Goal: Find specific page/section: Find specific page/section

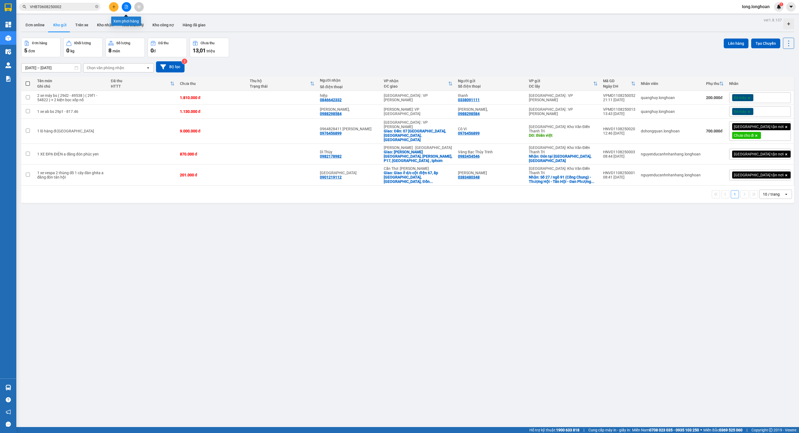
click at [124, 8] on icon "file-add" at bounding box center [126, 7] width 4 height 4
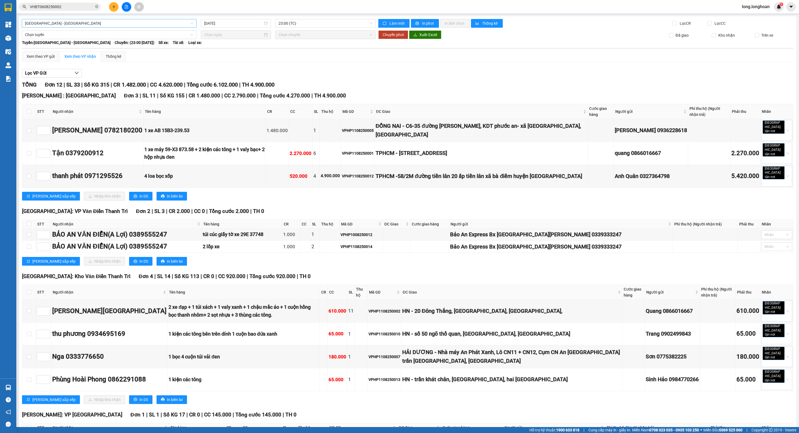
click at [108, 21] on span "[GEOGRAPHIC_DATA] - [GEOGRAPHIC_DATA]" at bounding box center [109, 23] width 168 height 8
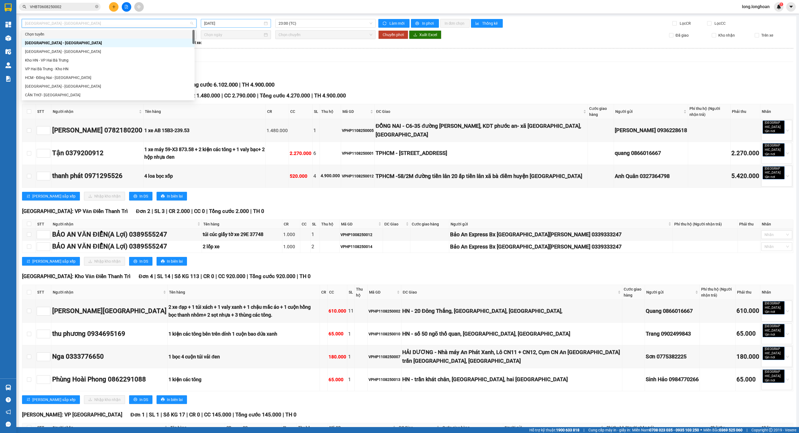
click at [249, 25] on input "[DATE]" at bounding box center [233, 23] width 59 height 6
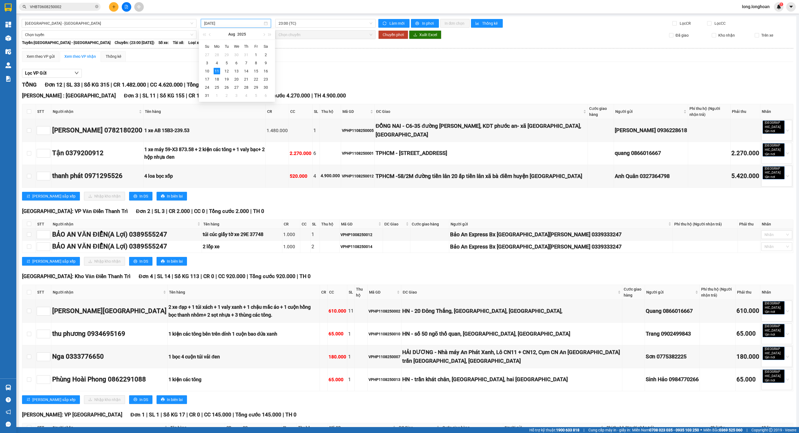
click at [129, 18] on div "[GEOGRAPHIC_DATA] - [GEOGRAPHIC_DATA] [DATE] 23:00 (TC) Làm mới In phơi In đơn …" at bounding box center [407, 312] width 777 height 592
click at [128, 20] on span "[GEOGRAPHIC_DATA] - [GEOGRAPHIC_DATA]" at bounding box center [109, 23] width 168 height 8
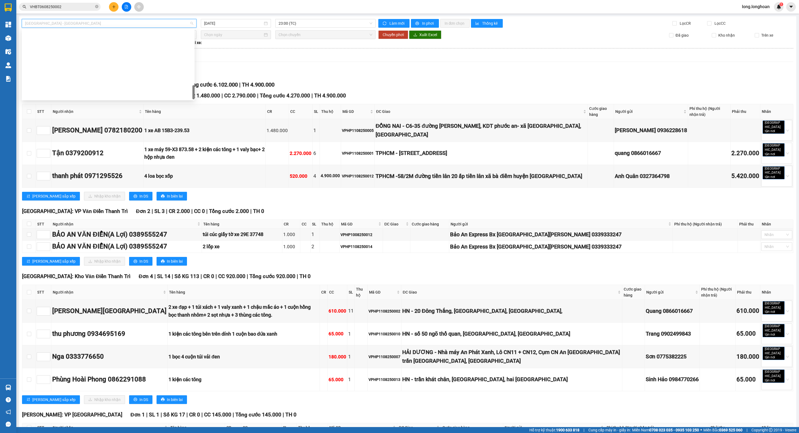
scroll to position [324, 0]
click at [98, 61] on div "Bắc [GEOGRAPHIC_DATA] QL1A" at bounding box center [108, 60] width 166 height 6
type input "[DATE]"
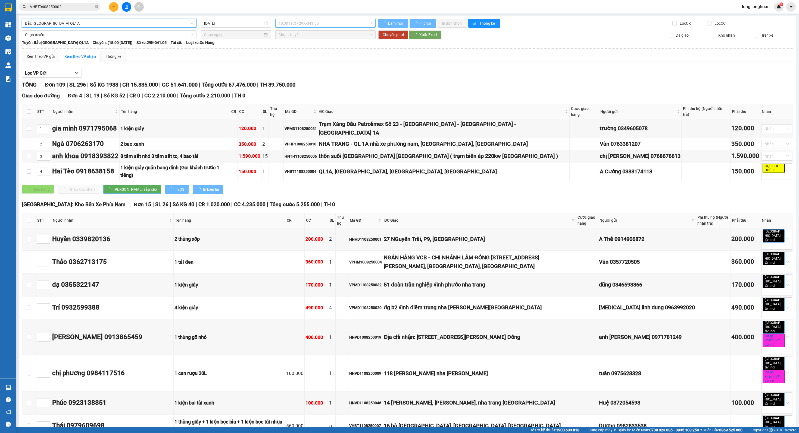
click at [303, 20] on span "18:00 (TC) - 29K-041.05" at bounding box center [324, 23] width 93 height 8
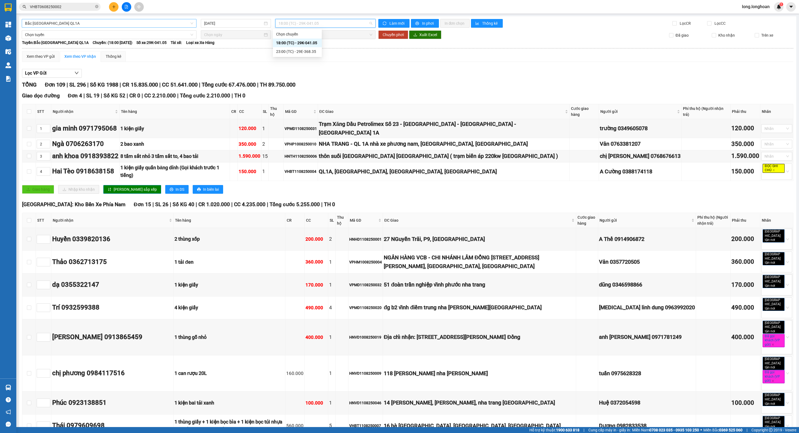
click at [152, 23] on span "Bắc [GEOGRAPHIC_DATA] QL1A" at bounding box center [109, 23] width 168 height 8
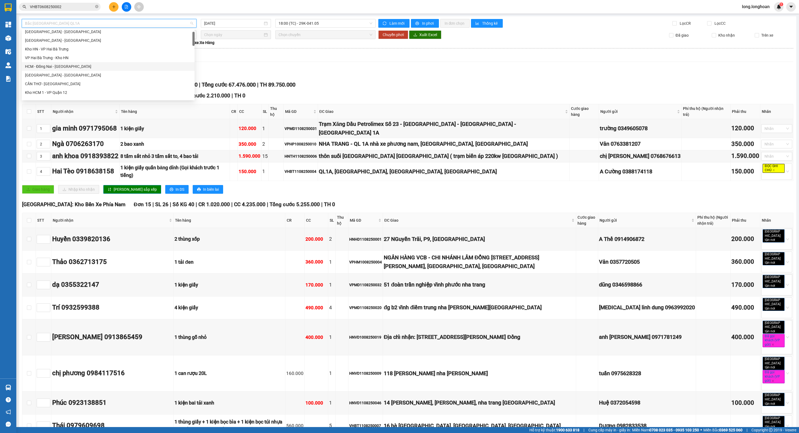
scroll to position [33, 0]
click at [100, 85] on div "Kho HCM - Kho Cần Thơ" at bounding box center [108, 88] width 173 height 9
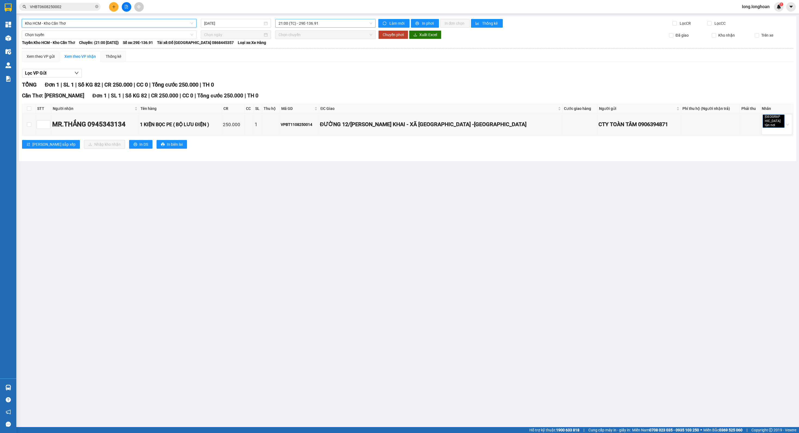
click at [307, 25] on span "21:00 (TC) - 29E-136.91" at bounding box center [324, 23] width 93 height 8
click at [319, 79] on div "Lọc VP Gửi TỔNG Đơn 1 | SL 1 | Số KG 82 | CR 250.000 | CC 0 | Tổng cước 250.00…" at bounding box center [407, 110] width 771 height 89
click at [306, 19] on span "21:00 (TC) - 29E-136.91" at bounding box center [324, 23] width 93 height 8
click at [211, 20] on input "[DATE]" at bounding box center [233, 23] width 59 height 6
click at [206, 70] on div "10" at bounding box center [209, 71] width 7 height 7
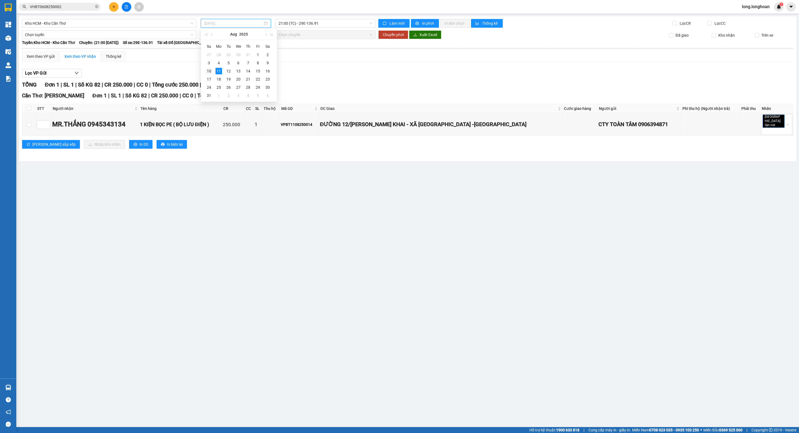
type input "[DATE]"
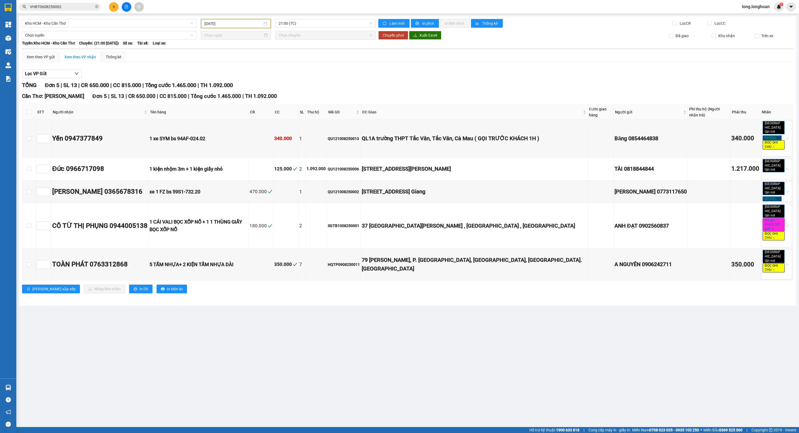
click at [448, 72] on div "Lọc VP Gửi" at bounding box center [407, 74] width 771 height 9
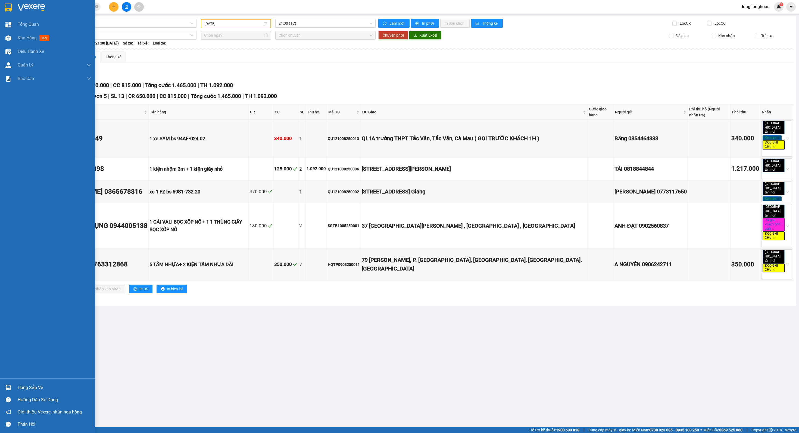
click at [13, 7] on div at bounding box center [47, 9] width 95 height 18
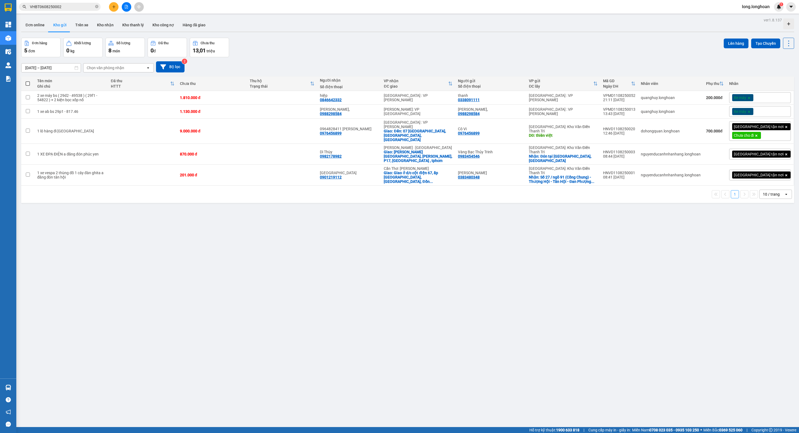
click at [131, 8] on button at bounding box center [127, 7] width 10 height 10
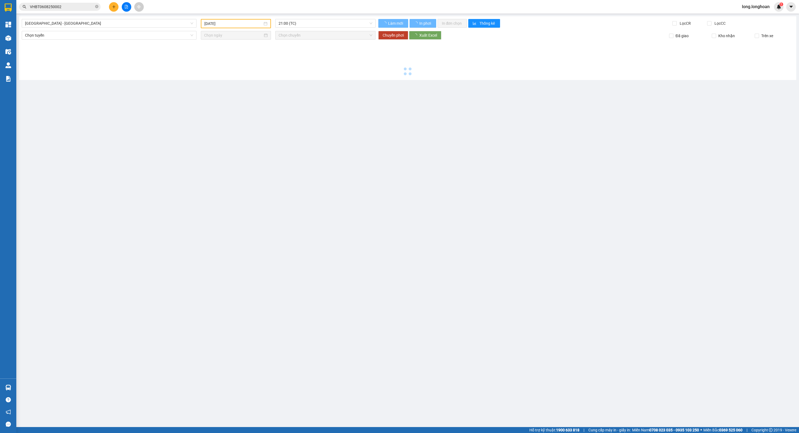
type input "[DATE]"
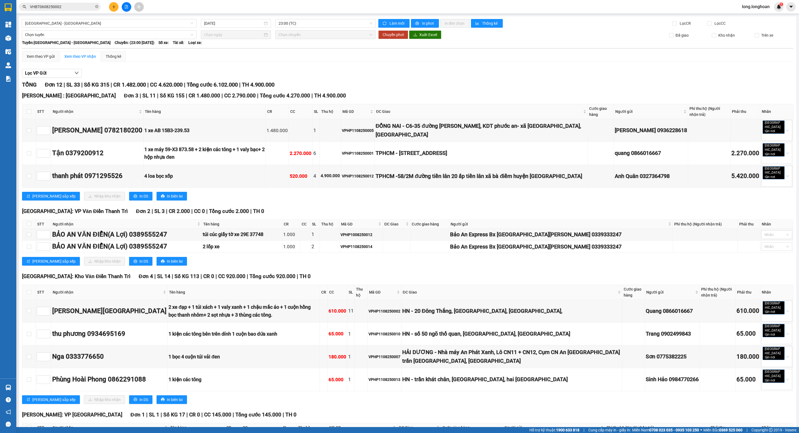
click at [126, 17] on div "[GEOGRAPHIC_DATA] - [GEOGRAPHIC_DATA] [DATE] 23:00 (TC) Làm mới In phơi In đơn …" at bounding box center [407, 312] width 777 height 592
click at [125, 21] on span "[GEOGRAPHIC_DATA] - [GEOGRAPHIC_DATA]" at bounding box center [109, 23] width 168 height 8
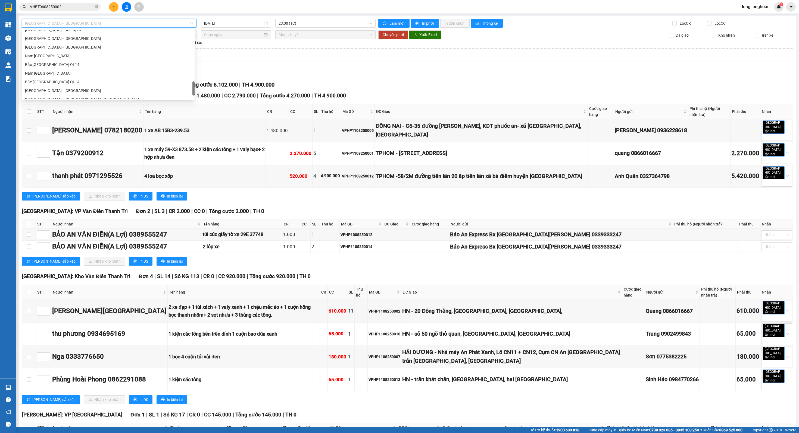
scroll to position [328, 0]
click at [124, 50] on div "Nam [GEOGRAPHIC_DATA]" at bounding box center [108, 52] width 166 height 6
type input "[DATE]"
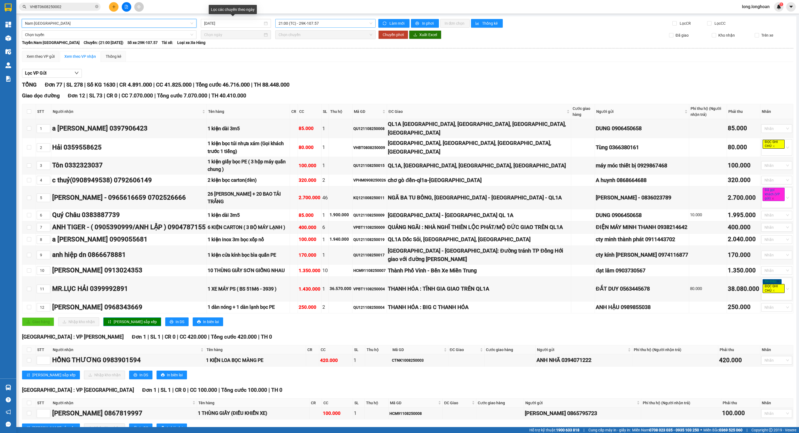
click at [294, 24] on span "21:00 (TC) - 29K-107.57" at bounding box center [324, 23] width 93 height 8
click at [304, 49] on div "23:00 (TC) - 29H-954.95" at bounding box center [297, 52] width 42 height 6
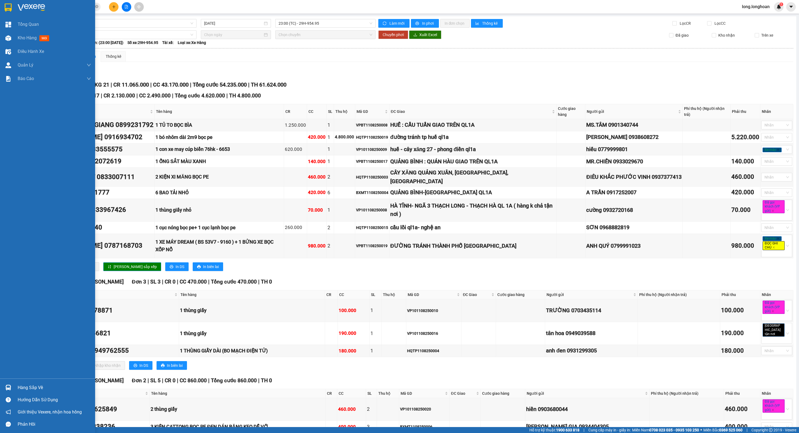
click at [11, 8] on img at bounding box center [8, 8] width 7 height 8
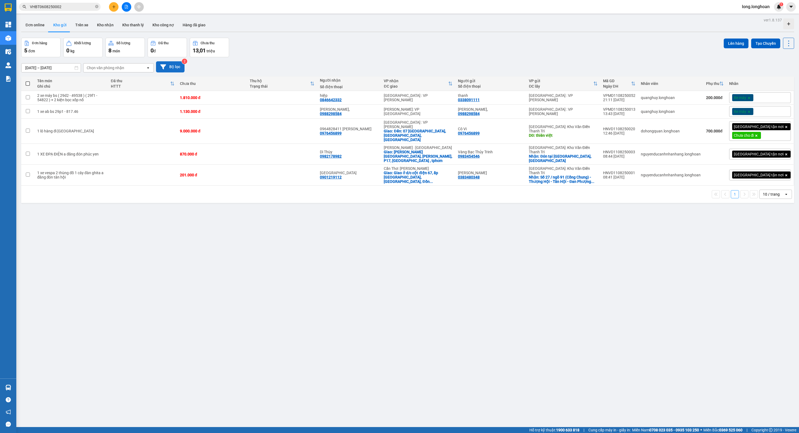
click at [170, 65] on button "Bộ lọc" at bounding box center [170, 66] width 29 height 11
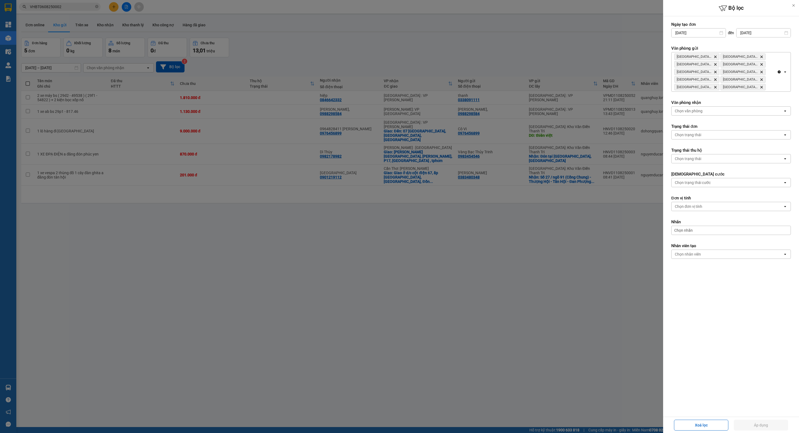
click at [517, 205] on div at bounding box center [399, 216] width 799 height 433
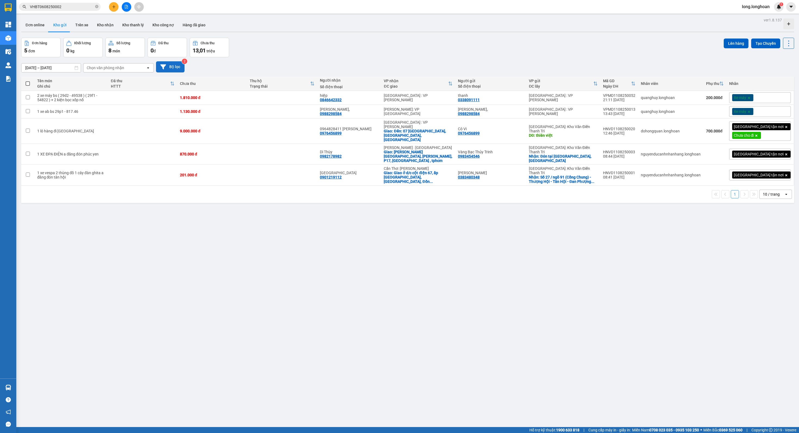
click at [168, 67] on button "Bộ lọc" at bounding box center [170, 66] width 29 height 11
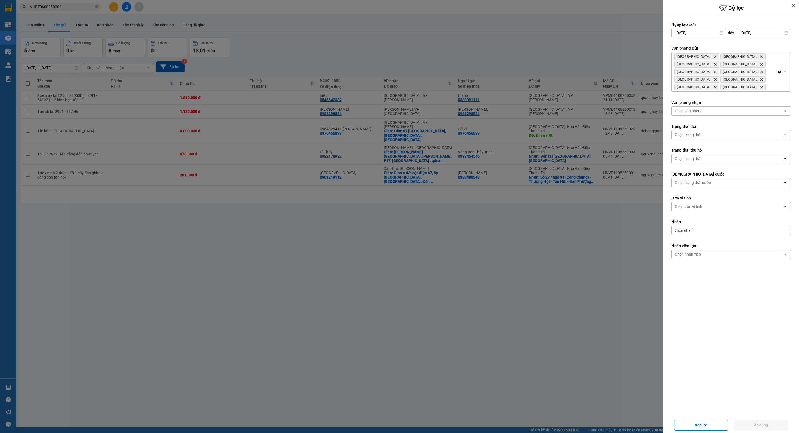
click at [780, 71] on icon "Clear all" at bounding box center [778, 72] width 3 height 3
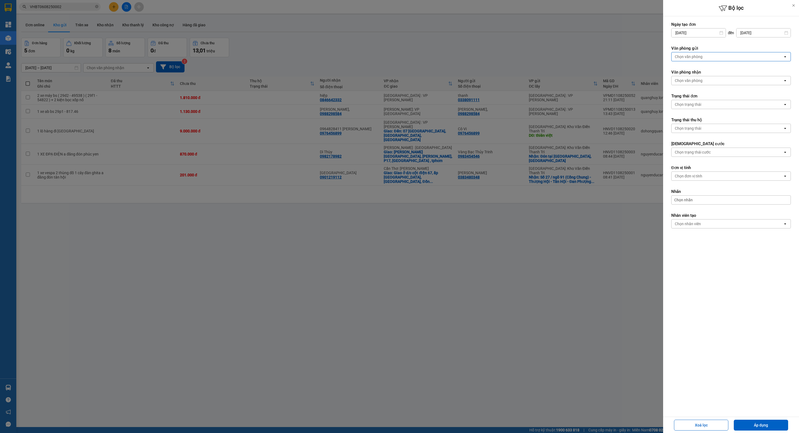
click at [757, 58] on div "Chọn văn phòng" at bounding box center [726, 56] width 111 height 9
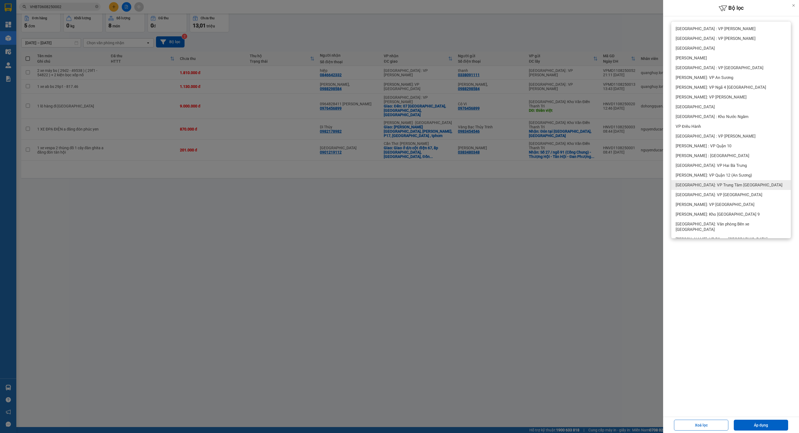
click at [733, 188] on div "[GEOGRAPHIC_DATA]: VP Trung Tâm [GEOGRAPHIC_DATA]" at bounding box center [731, 185] width 120 height 10
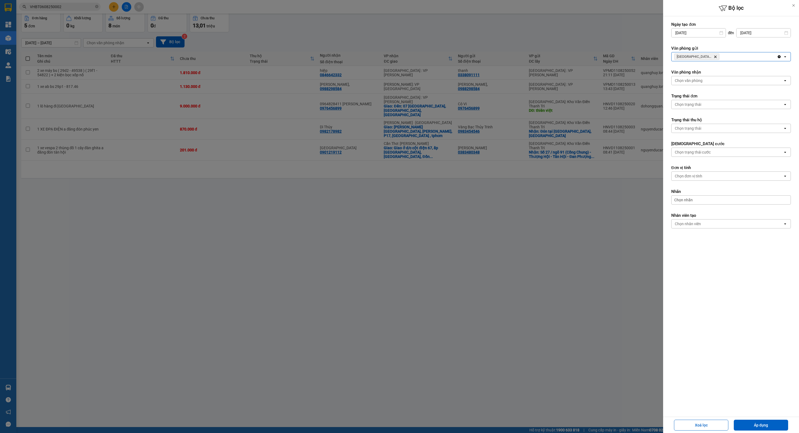
click at [740, 57] on div "[GEOGRAPHIC_DATA]: VP Trung Tâm [GEOGRAPHIC_DATA] Delete" at bounding box center [723, 56] width 105 height 9
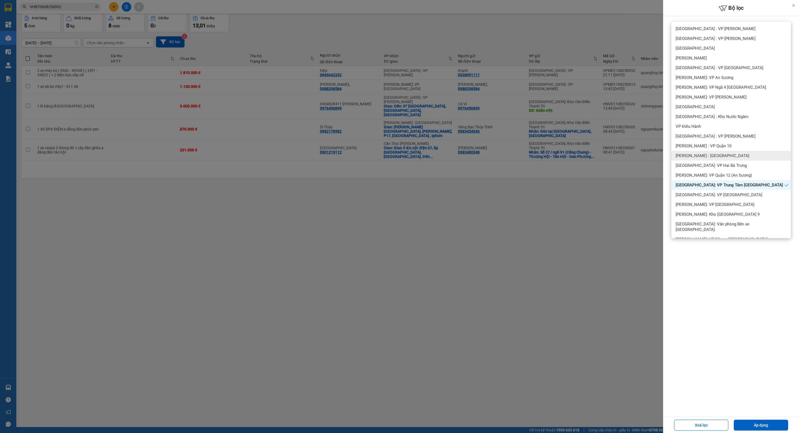
scroll to position [81, 0]
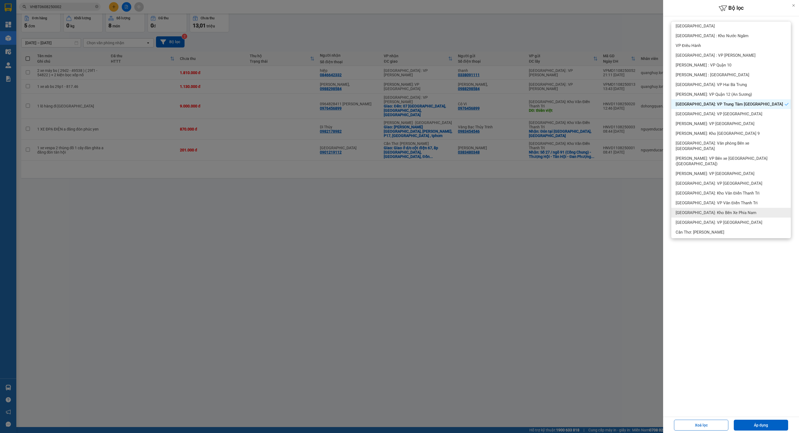
click at [743, 208] on div "[GEOGRAPHIC_DATA]: Kho Bến Xe Phía Nam" at bounding box center [731, 213] width 120 height 10
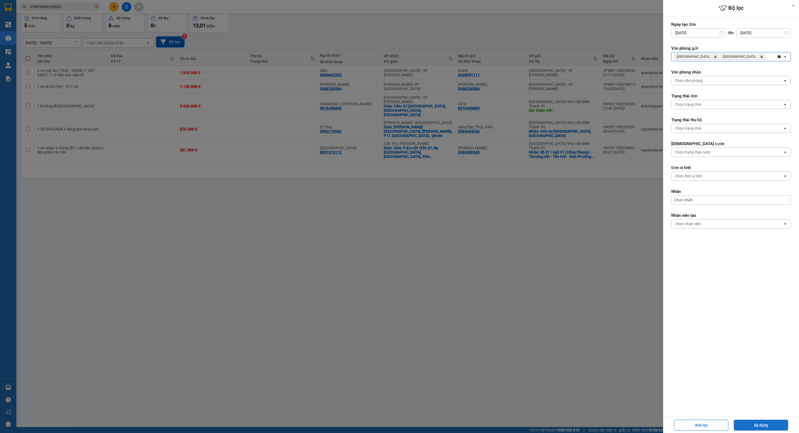
click at [771, 425] on button "Áp dụng" at bounding box center [760, 425] width 54 height 11
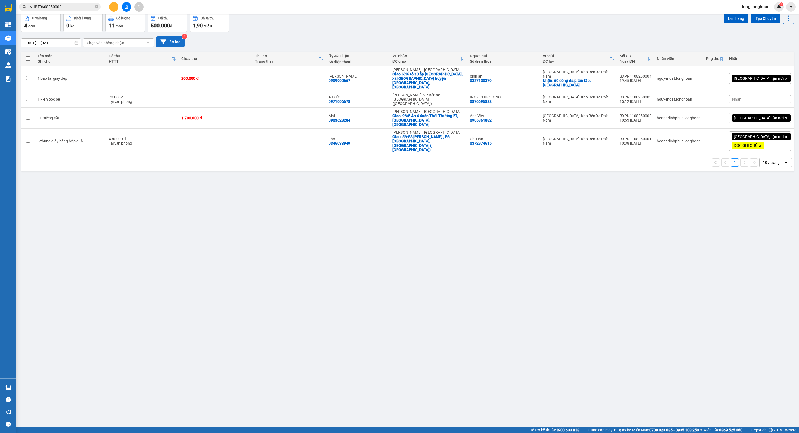
click at [175, 45] on button "Bộ lọc" at bounding box center [170, 41] width 29 height 11
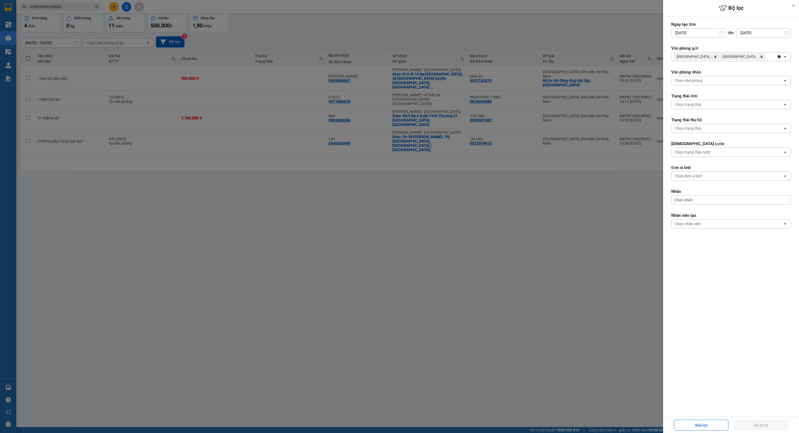
click at [774, 59] on div "[GEOGRAPHIC_DATA]: VP Trung Tâm [GEOGRAPHIC_DATA] Delete [GEOGRAPHIC_DATA]: Kho…" at bounding box center [723, 56] width 105 height 9
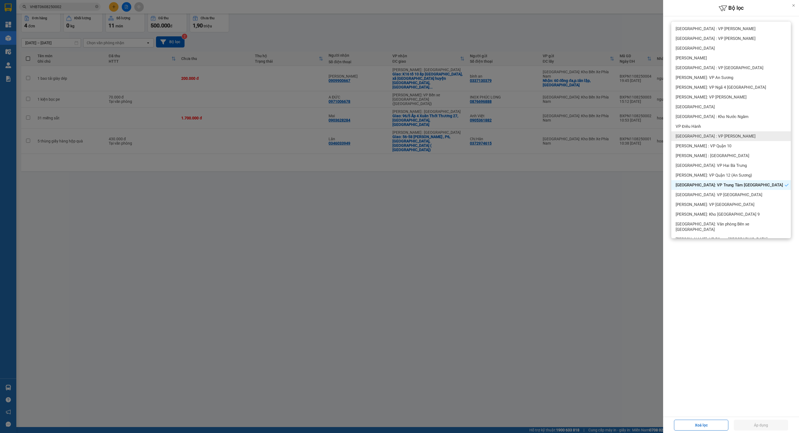
click at [747, 137] on div "[GEOGRAPHIC_DATA] : VP [PERSON_NAME]" at bounding box center [731, 136] width 120 height 10
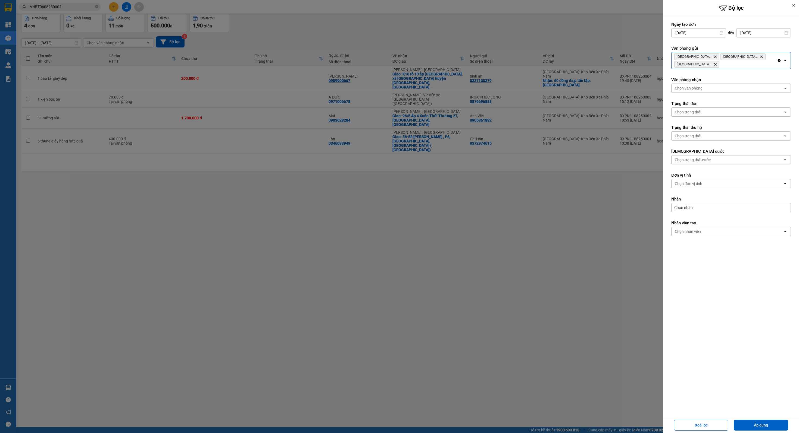
click at [715, 56] on icon "Khánh Hòa: VP Trung Tâm TP Nha Trang, close by backspace" at bounding box center [715, 57] width 2 height 2
click at [714, 57] on icon "Delete" at bounding box center [714, 56] width 3 height 3
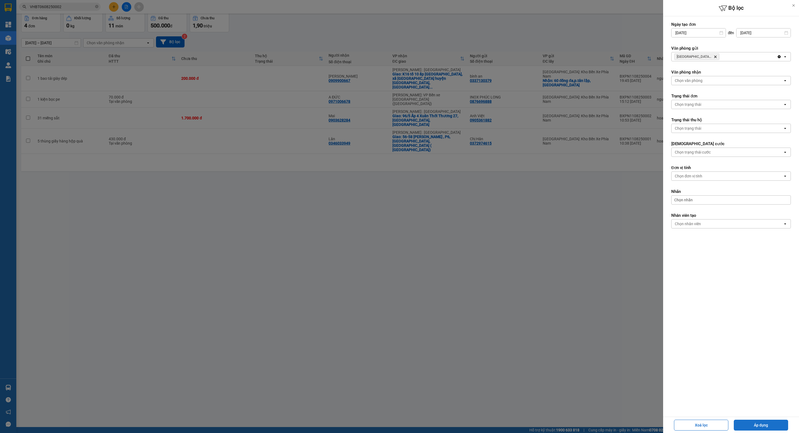
click at [771, 422] on button "Áp dụng" at bounding box center [760, 425] width 54 height 11
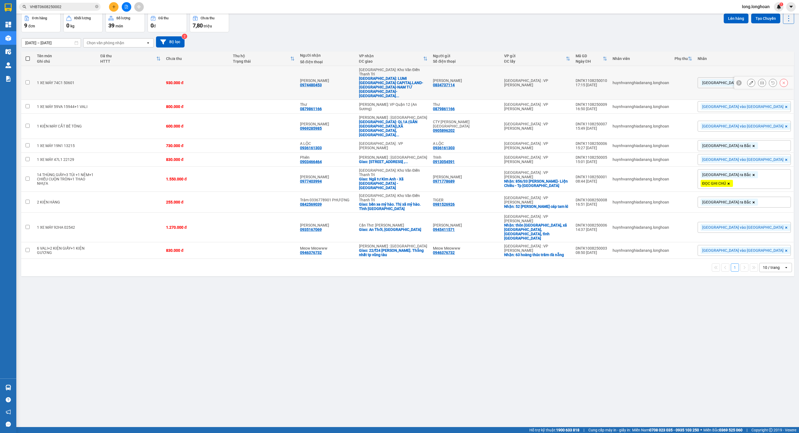
click at [428, 80] on div "[GEOGRAPHIC_DATA]: LUMI [GEOGRAPHIC_DATA] CAPITALLAND-[GEOGRAPHIC_DATA]-NAM TỪ …" at bounding box center [393, 87] width 69 height 22
checkbox input "true"
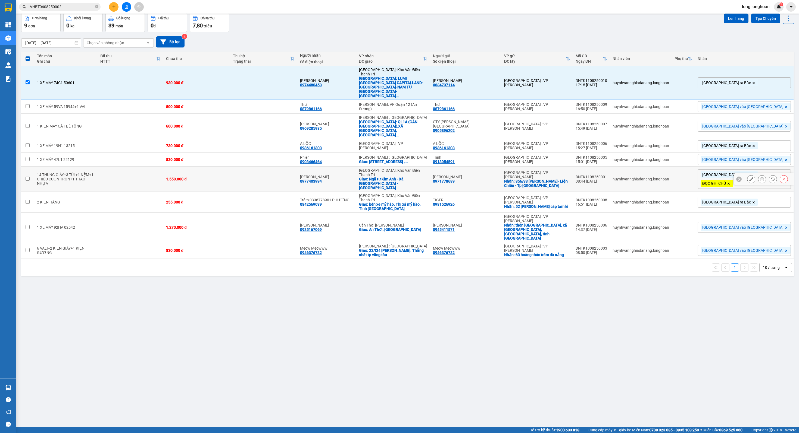
click at [428, 177] on div "Giao: Ngã tư Kim Anh - Xã [GEOGRAPHIC_DATA] - [GEOGRAPHIC_DATA]" at bounding box center [393, 183] width 69 height 13
checkbox input "true"
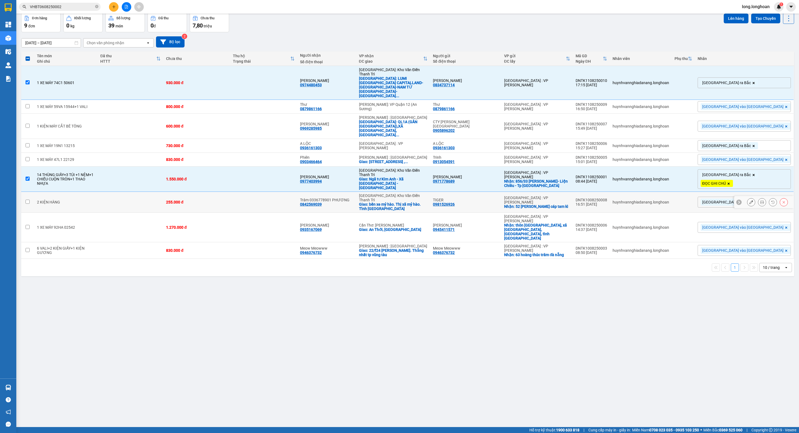
click at [428, 202] on div "Giao: bến xe mỷ hào. Thị xã mỷ hào. Tĩnh [GEOGRAPHIC_DATA]" at bounding box center [393, 206] width 69 height 9
checkbox input "true"
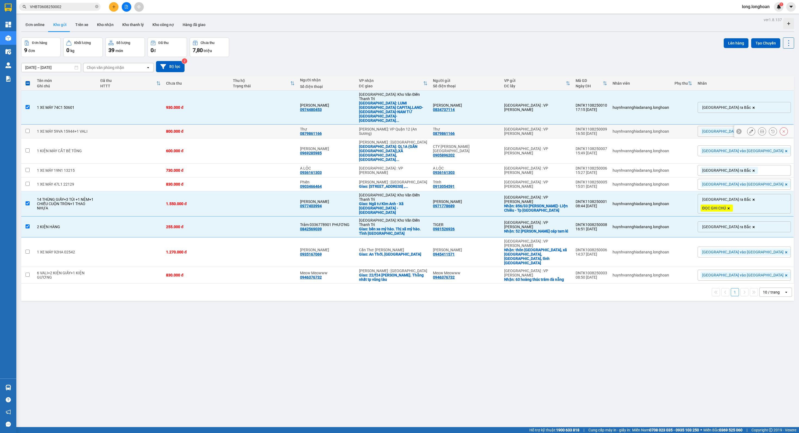
scroll to position [0, 0]
click at [128, 9] on button at bounding box center [127, 7] width 10 height 10
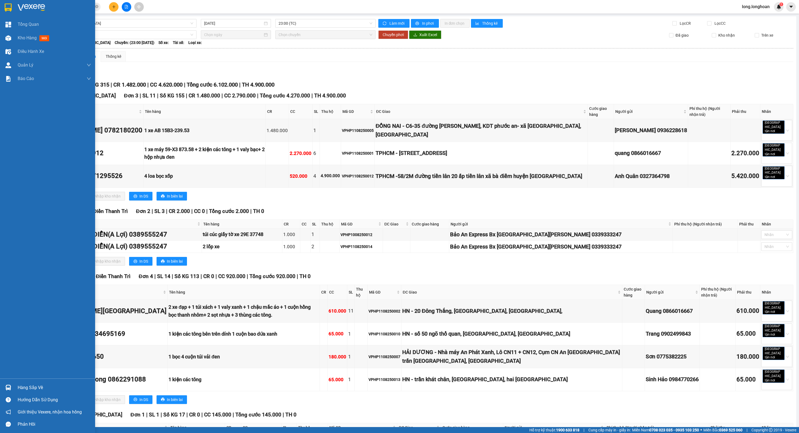
click at [11, 11] on img at bounding box center [8, 8] width 7 height 8
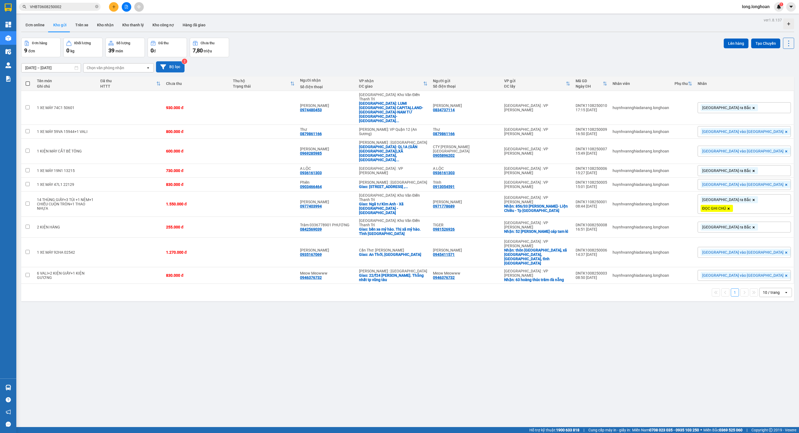
click at [180, 71] on button "Bộ lọc" at bounding box center [170, 66] width 29 height 11
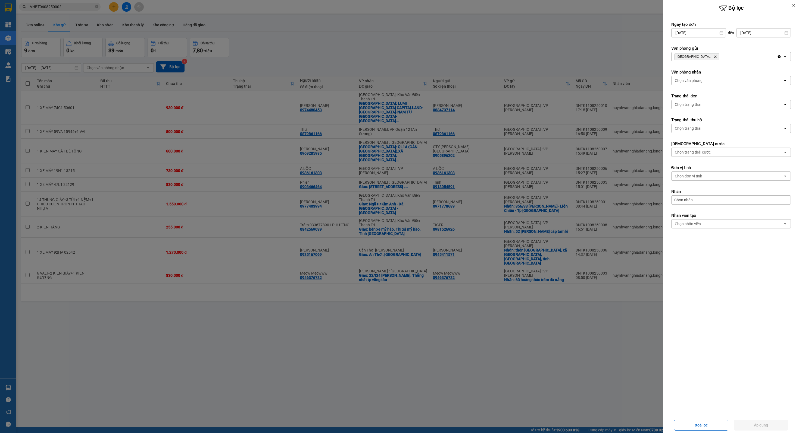
click at [715, 56] on icon "Đà Nẵng : VP Thanh Khê, close by backspace" at bounding box center [715, 57] width 2 height 2
click at [715, 56] on div "[GEOGRAPHIC_DATA] : VP [PERSON_NAME]" at bounding box center [723, 56] width 105 height 9
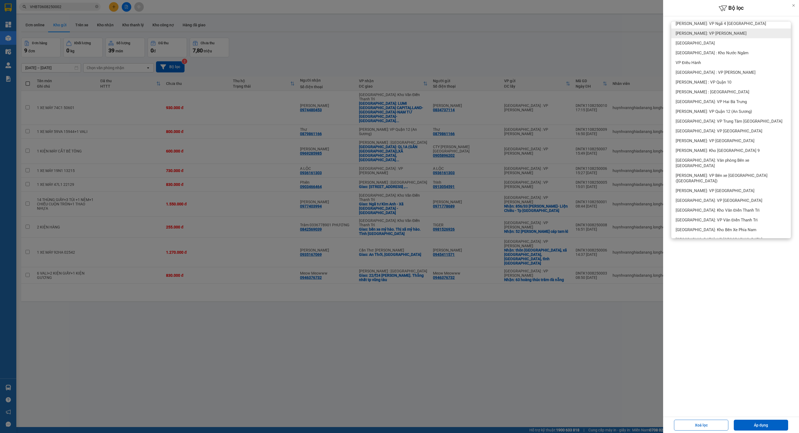
scroll to position [81, 0]
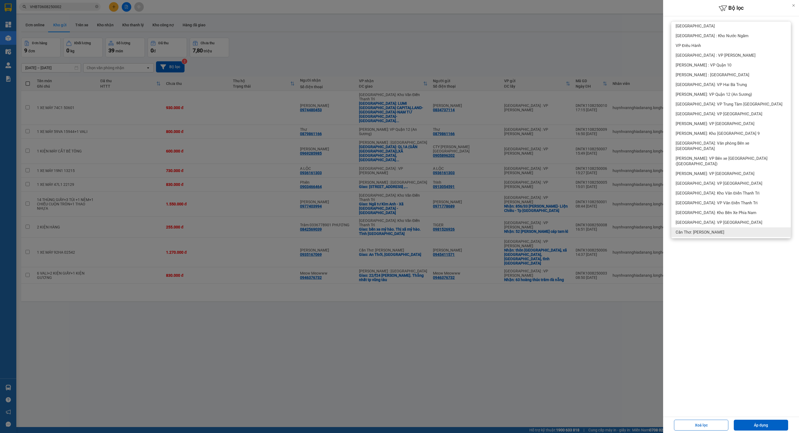
click at [714, 228] on div "Cần Thơ: [PERSON_NAME]" at bounding box center [731, 233] width 120 height 10
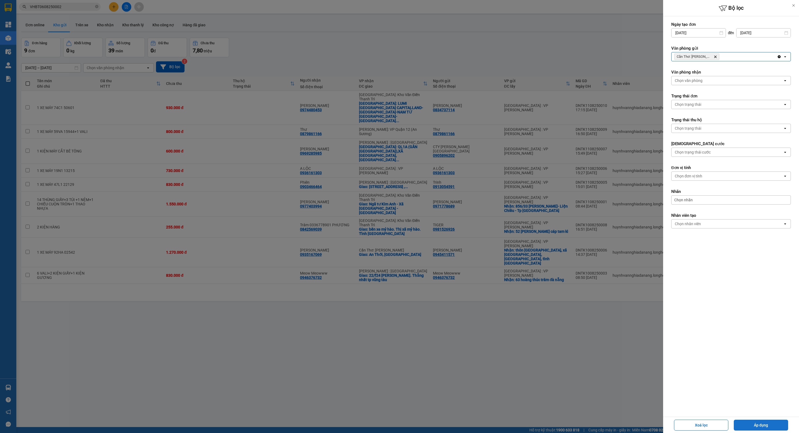
click at [761, 422] on button "Áp dụng" at bounding box center [760, 425] width 54 height 11
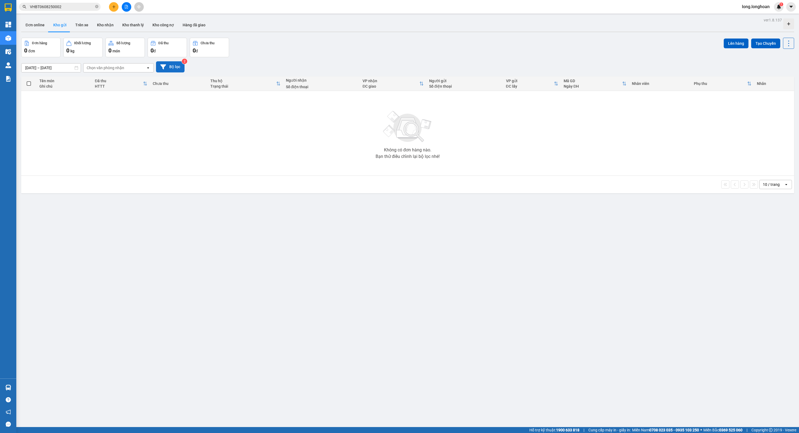
click at [168, 64] on button "Bộ lọc" at bounding box center [170, 66] width 29 height 11
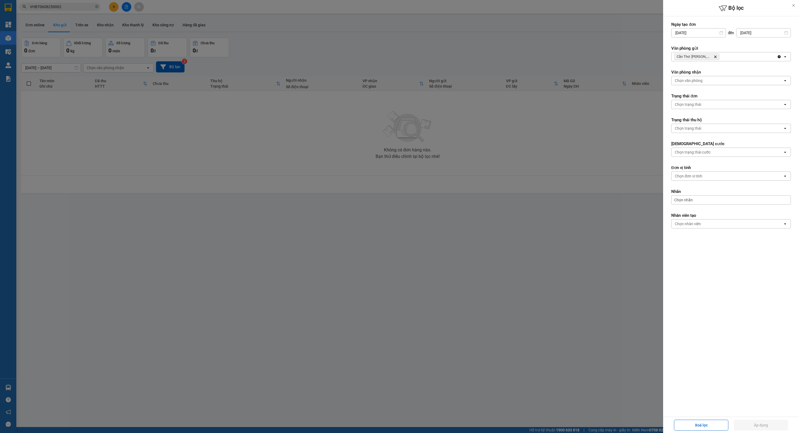
click at [207, 117] on div at bounding box center [399, 216] width 799 height 433
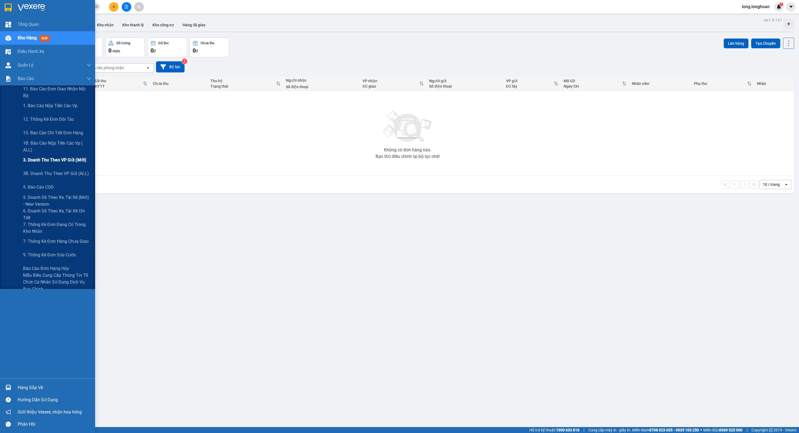
click at [62, 165] on div "3. Doanh Thu theo VP Gửi (mới)" at bounding box center [57, 160] width 68 height 14
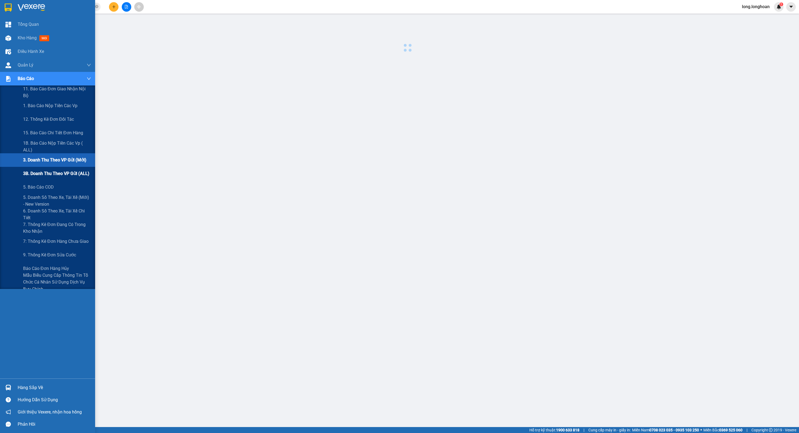
click at [64, 170] on span "3B. Doanh Thu theo VP Gửi (ALL)" at bounding box center [56, 173] width 66 height 7
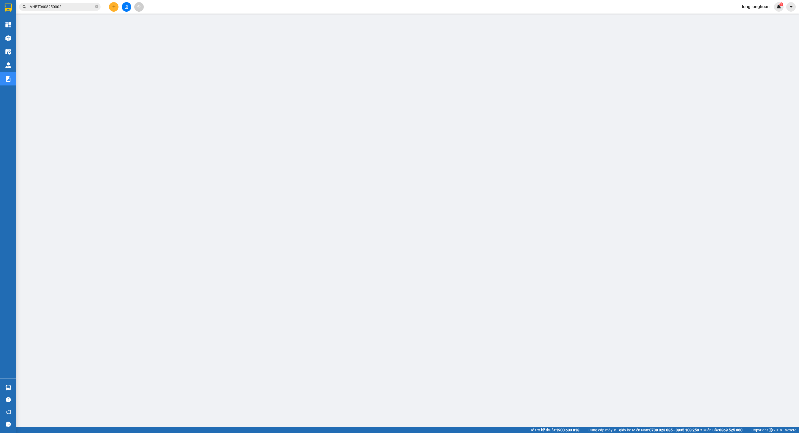
click at [126, 7] on icon "file-add" at bounding box center [126, 7] width 3 height 4
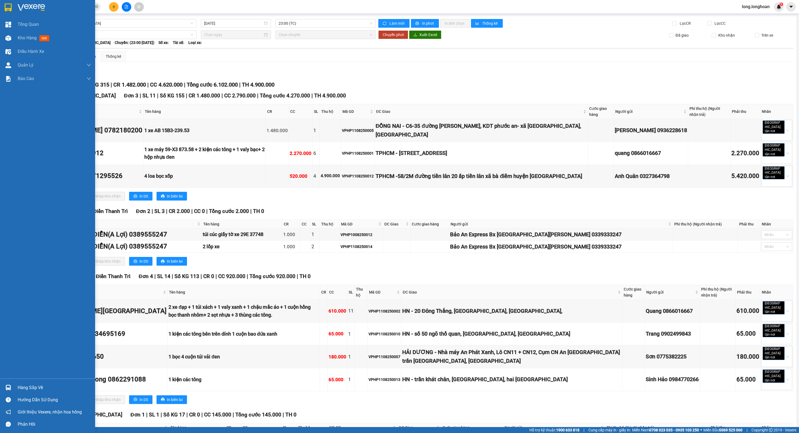
click at [7, 17] on div at bounding box center [47, 9] width 95 height 18
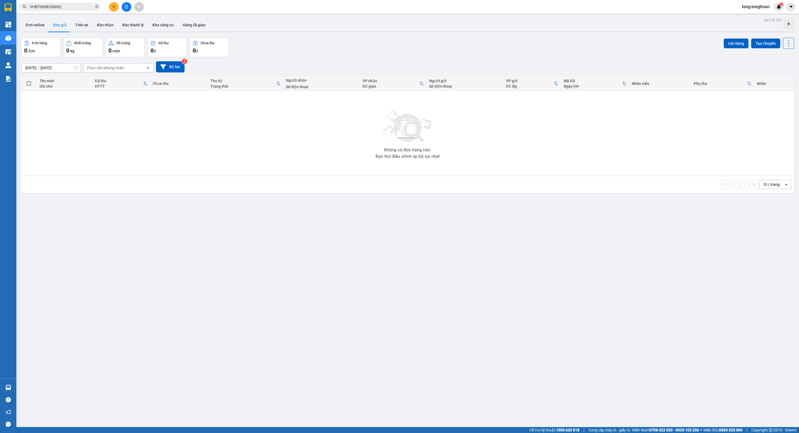
click at [132, 8] on div at bounding box center [126, 7] width 41 height 10
click at [128, 6] on button at bounding box center [127, 7] width 10 height 10
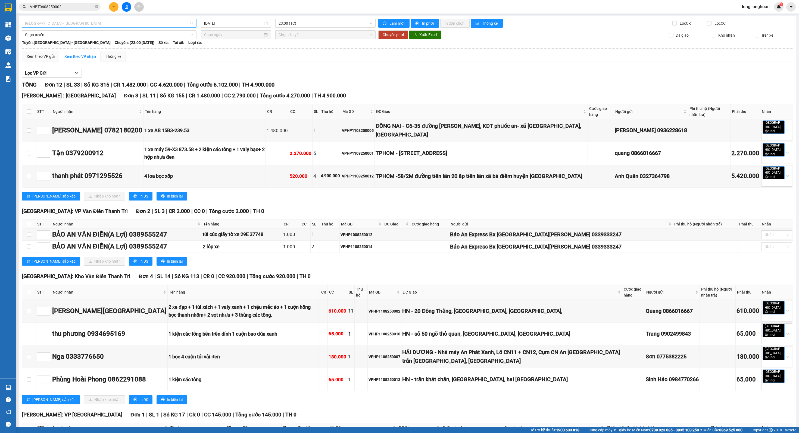
click at [124, 20] on span "[GEOGRAPHIC_DATA] - [GEOGRAPHIC_DATA]" at bounding box center [109, 23] width 168 height 8
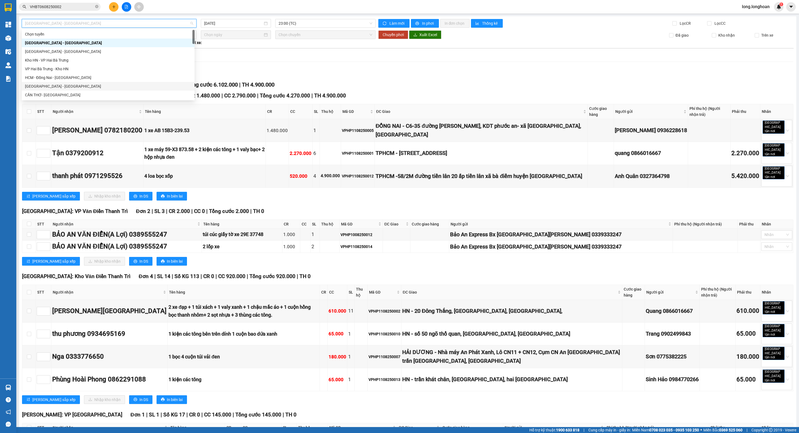
click at [73, 83] on div "[GEOGRAPHIC_DATA] - [GEOGRAPHIC_DATA]" at bounding box center [108, 86] width 173 height 9
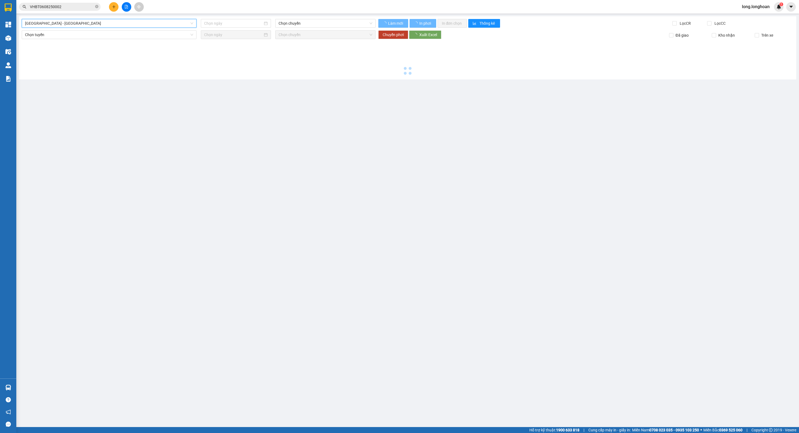
type input "[DATE]"
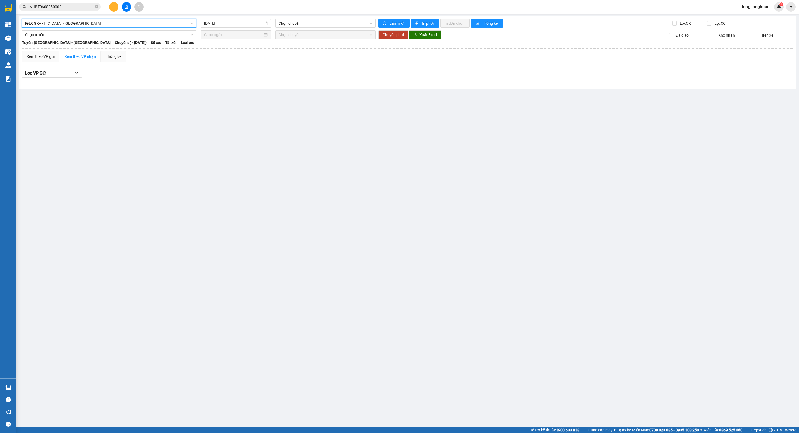
click at [145, 18] on div "[GEOGRAPHIC_DATA] - [GEOGRAPHIC_DATA] [GEOGRAPHIC_DATA] - [GEOGRAPHIC_DATA] [DA…" at bounding box center [407, 52] width 777 height 73
click at [120, 26] on span "[GEOGRAPHIC_DATA] - [GEOGRAPHIC_DATA]" at bounding box center [109, 23] width 168 height 8
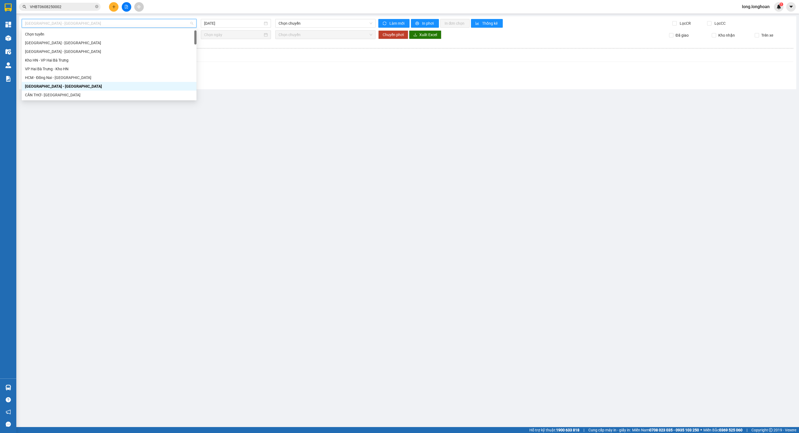
scroll to position [2, 0]
click at [80, 89] on div "CẦN THƠ- [GEOGRAPHIC_DATA]" at bounding box center [109, 93] width 175 height 9
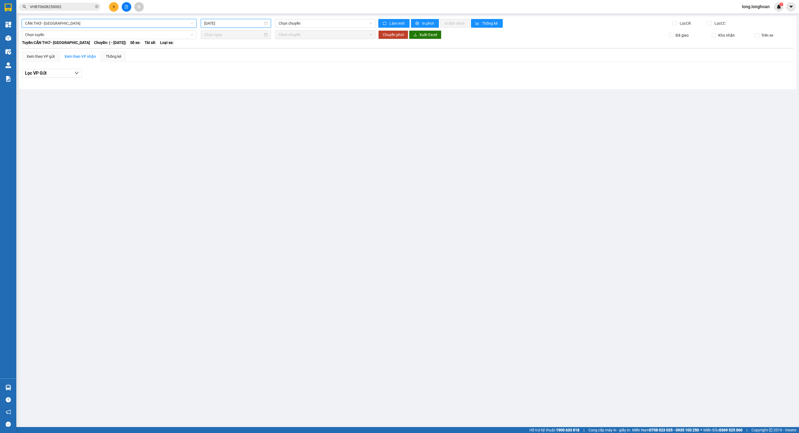
click at [241, 21] on input "[DATE]" at bounding box center [233, 23] width 59 height 6
click at [212, 71] on div "10" at bounding box center [209, 71] width 7 height 7
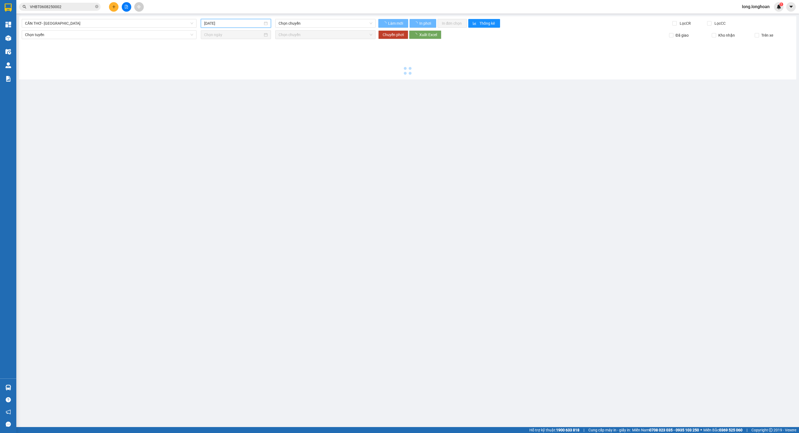
type input "[DATE]"
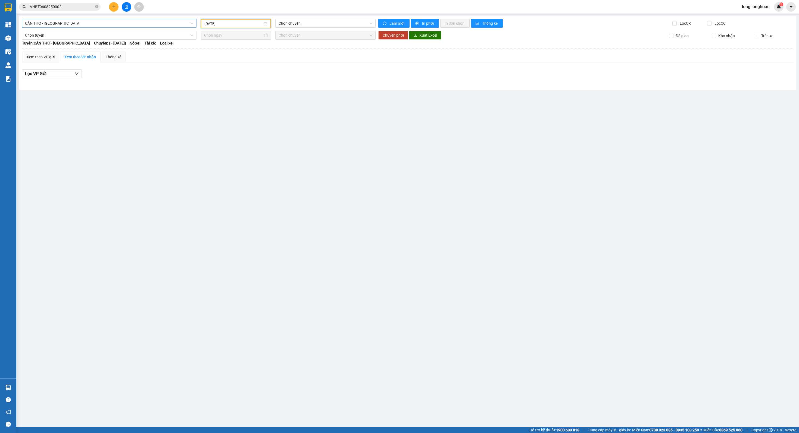
click at [156, 20] on span "CẦN THƠ- [GEOGRAPHIC_DATA]" at bounding box center [109, 23] width 168 height 8
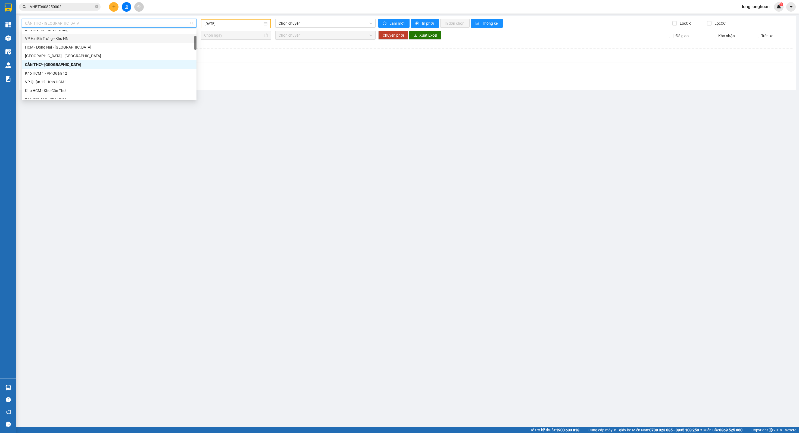
scroll to position [68, 0]
click at [98, 62] on div "Kho Cần Thơ - Kho HCM" at bounding box center [109, 62] width 168 height 6
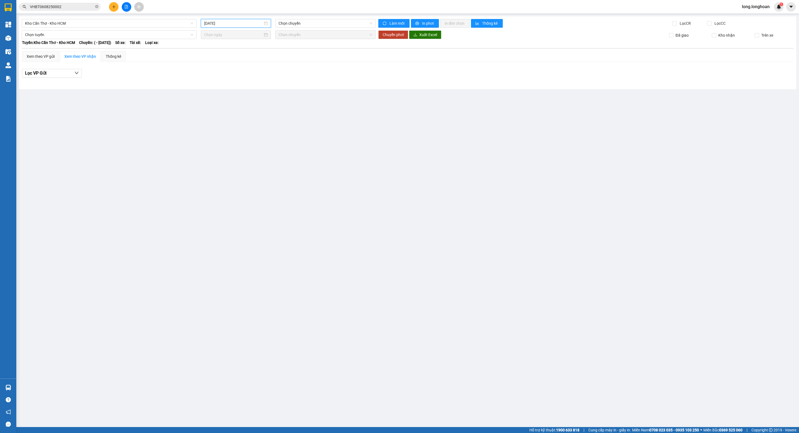
click at [245, 23] on input "[DATE]" at bounding box center [233, 23] width 59 height 6
click at [209, 70] on div "10" at bounding box center [209, 71] width 7 height 7
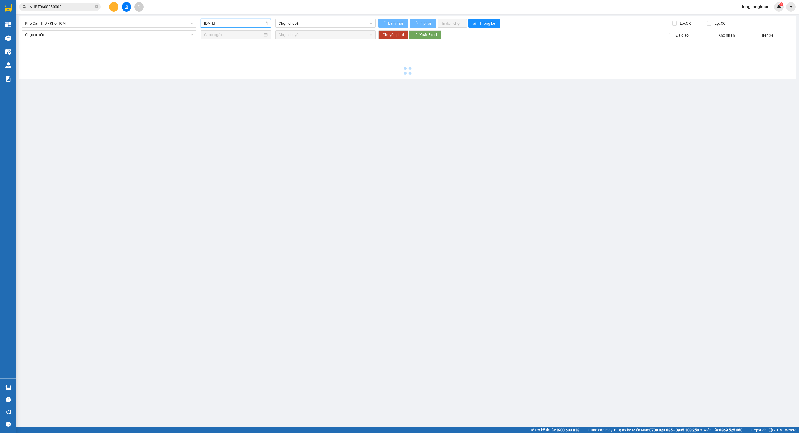
type input "[DATE]"
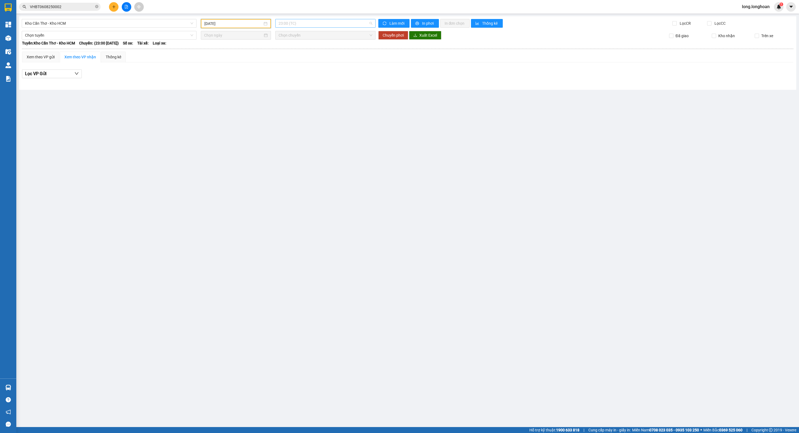
click at [314, 25] on span "23:00 (TC)" at bounding box center [324, 23] width 93 height 8
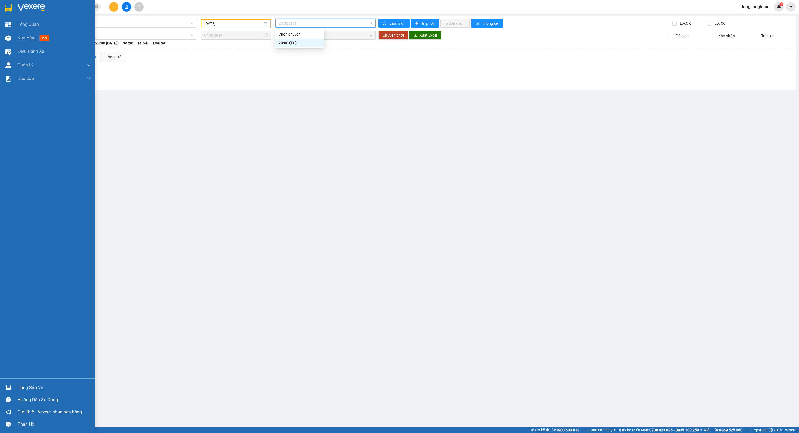
click at [7, 6] on img at bounding box center [8, 8] width 7 height 8
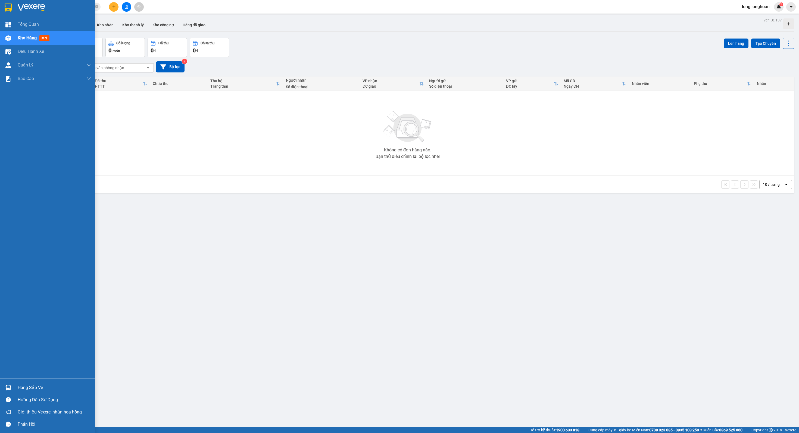
click at [50, 8] on div at bounding box center [54, 8] width 73 height 8
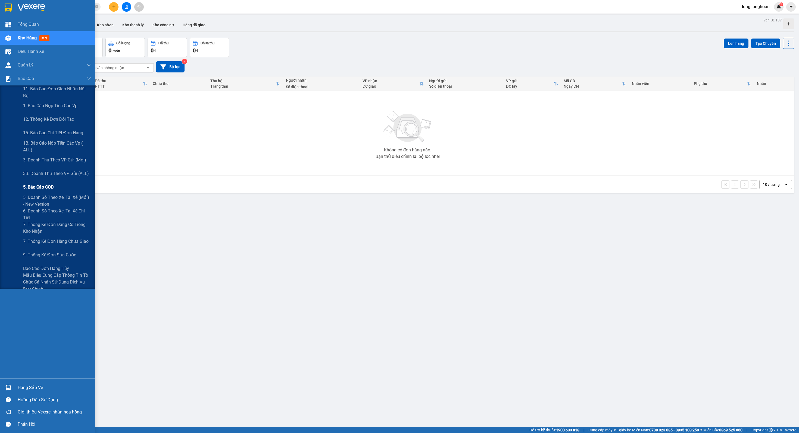
click at [73, 181] on div "5. Báo cáo COD" at bounding box center [57, 188] width 68 height 14
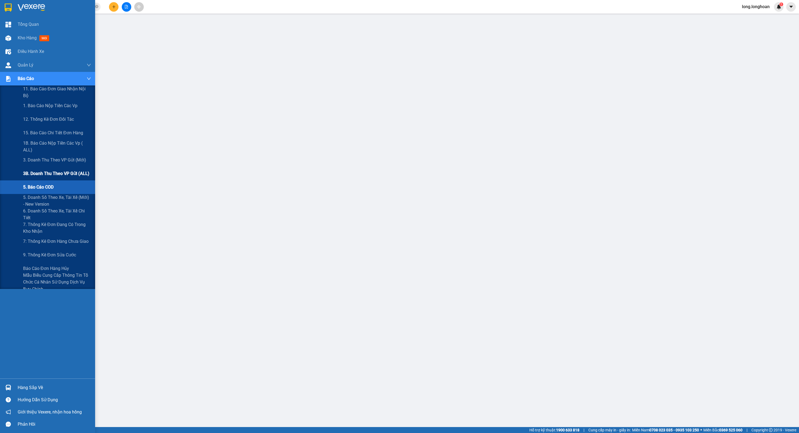
click at [74, 177] on span "3B. Doanh Thu theo VP Gửi (ALL)" at bounding box center [56, 173] width 66 height 7
